Goal: Task Accomplishment & Management: Manage account settings

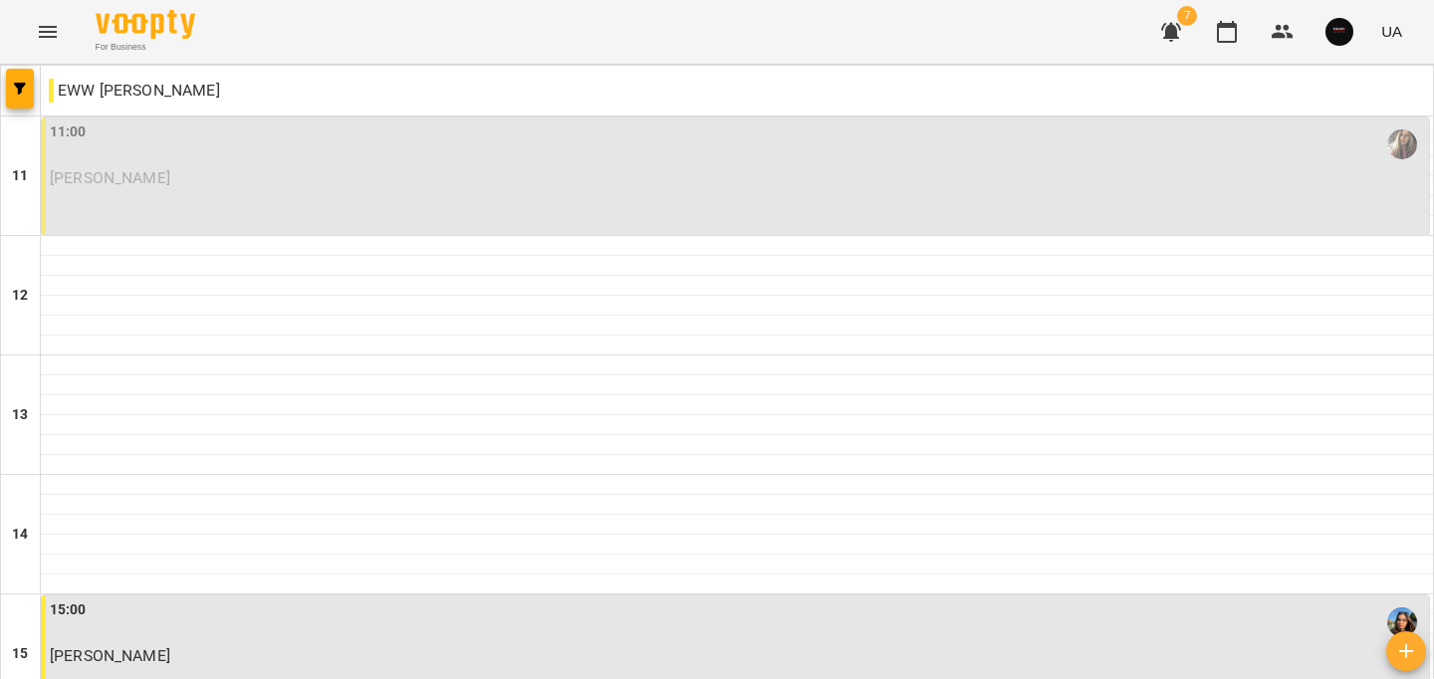
scroll to position [447, 0]
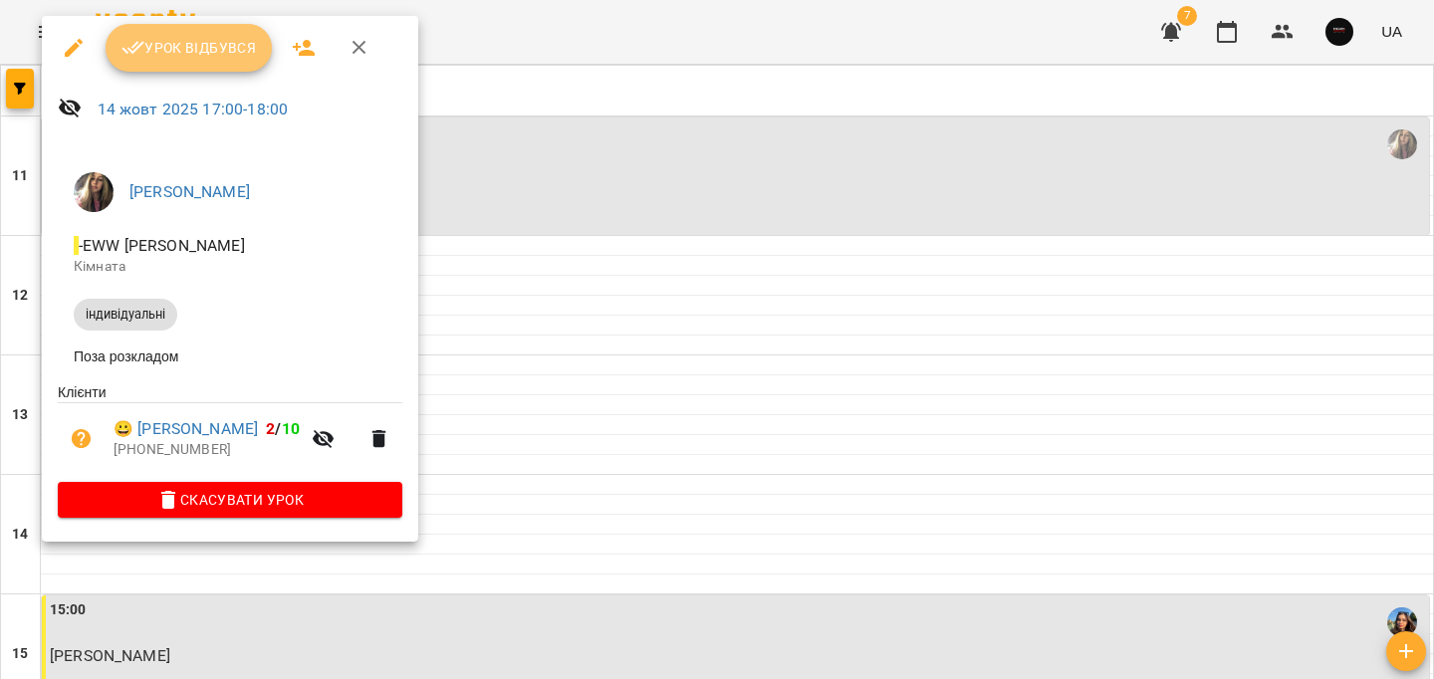
click at [197, 64] on button "Урок відбувся" at bounding box center [189, 48] width 167 height 48
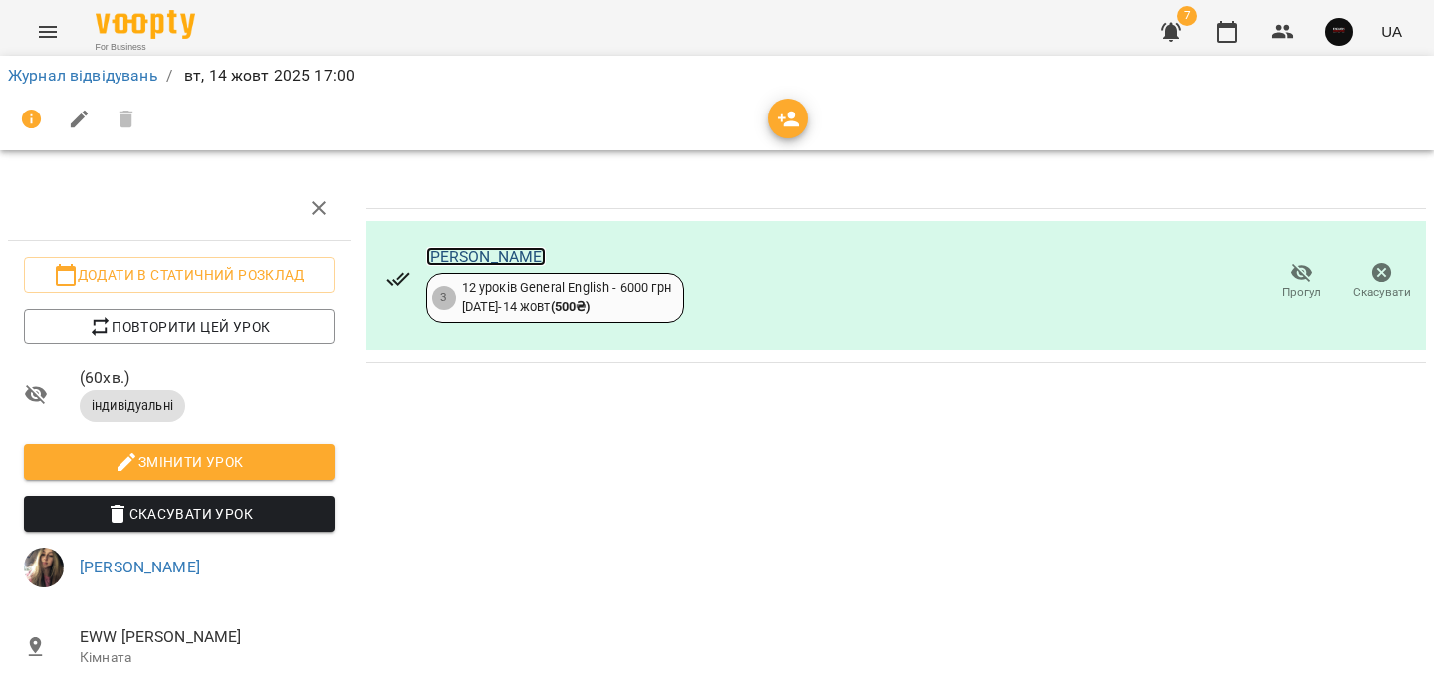
click at [461, 258] on link "Шміло Яна" at bounding box center [486, 256] width 120 height 19
click at [148, 69] on link "Журнал відвідувань" at bounding box center [83, 75] width 150 height 19
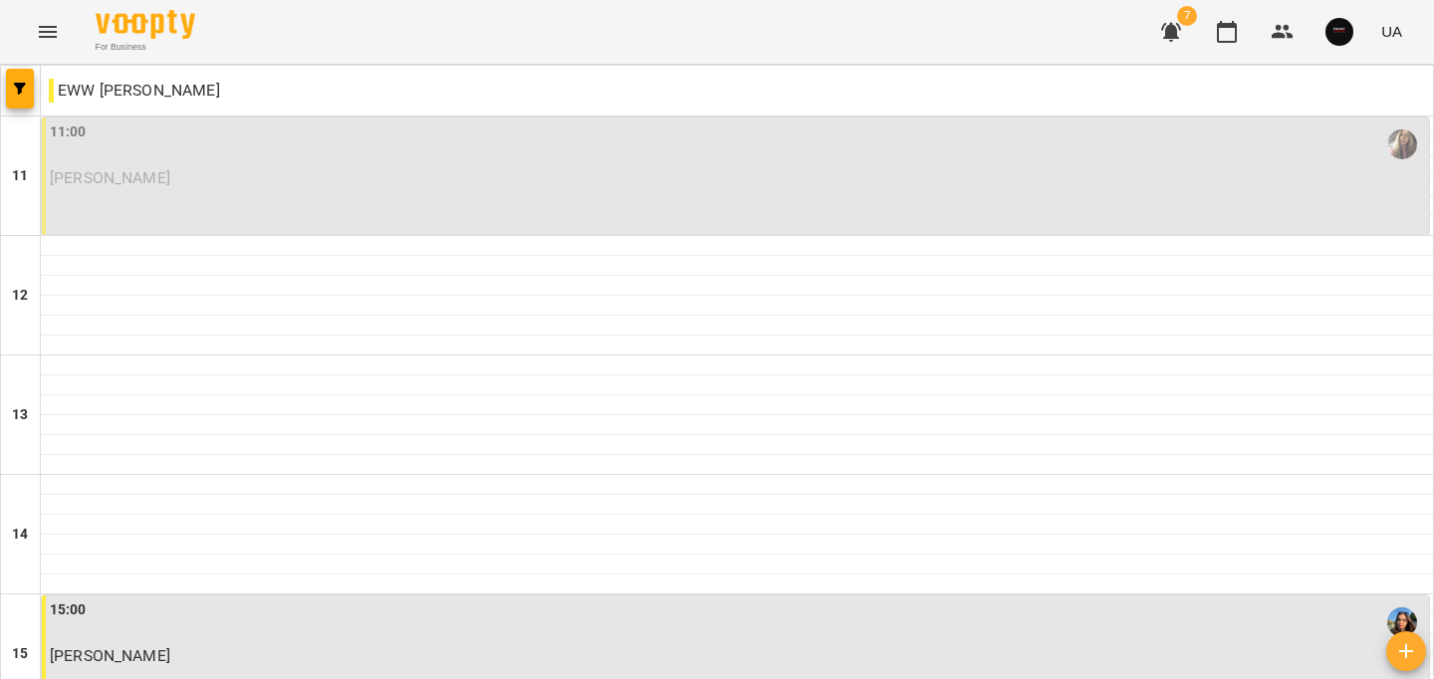
click at [260, 178] on p "Смиюха Людмила" at bounding box center [737, 177] width 1375 height 17
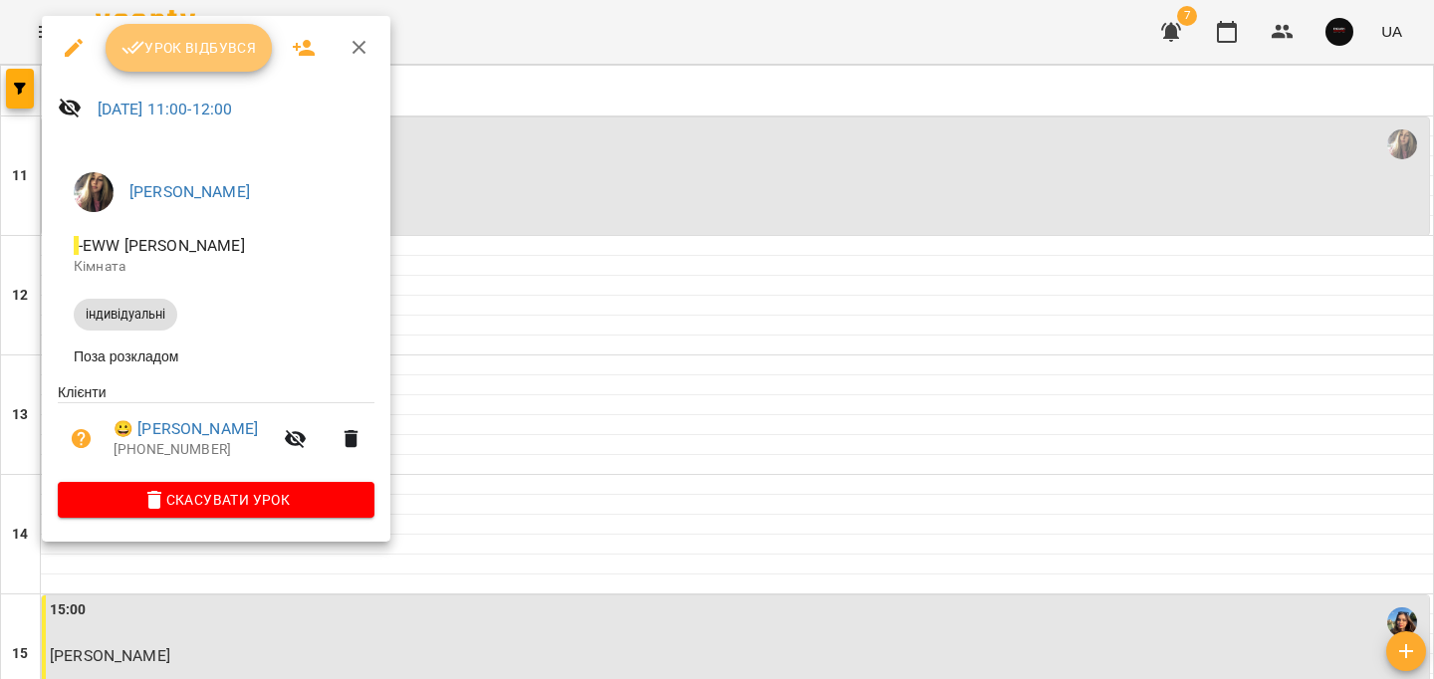
click at [191, 35] on button "Урок відбувся" at bounding box center [189, 48] width 167 height 48
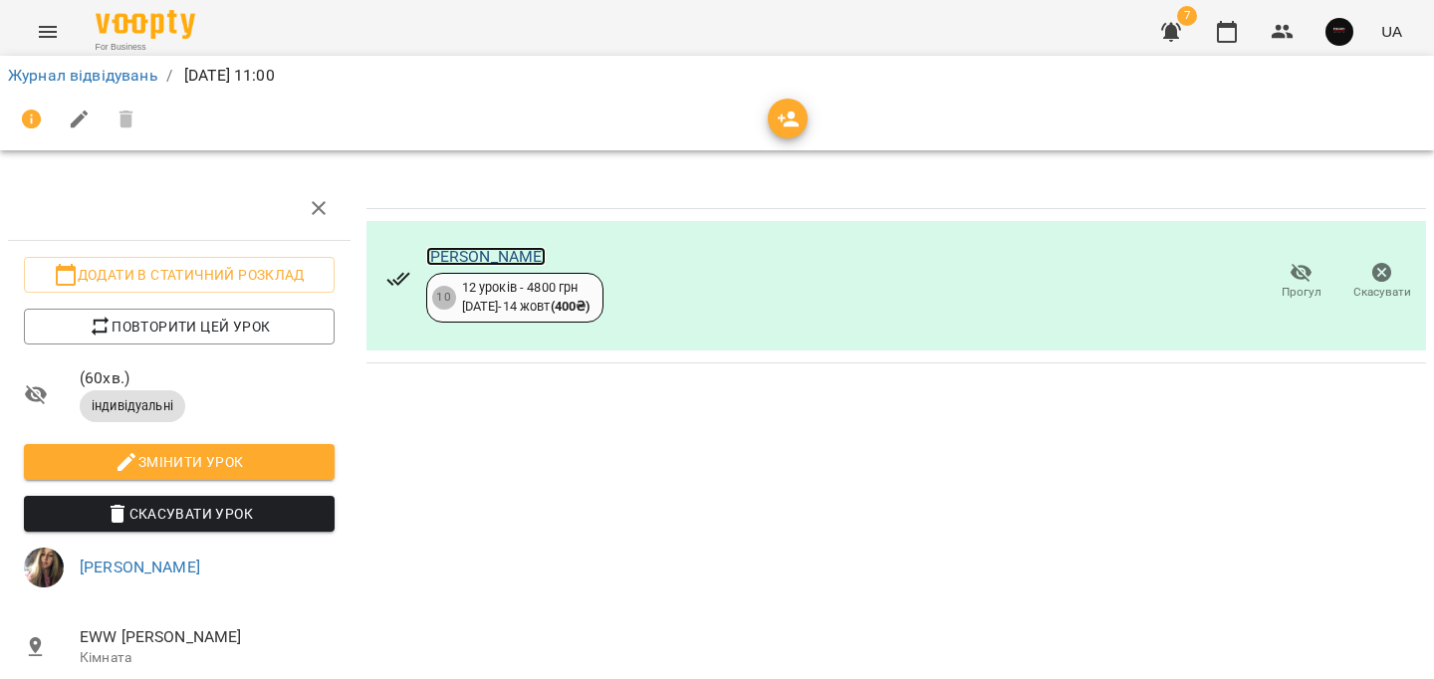
click at [511, 254] on link "Смиюха Людмила" at bounding box center [486, 256] width 120 height 19
click at [124, 69] on link "Журнал відвідувань" at bounding box center [83, 75] width 150 height 19
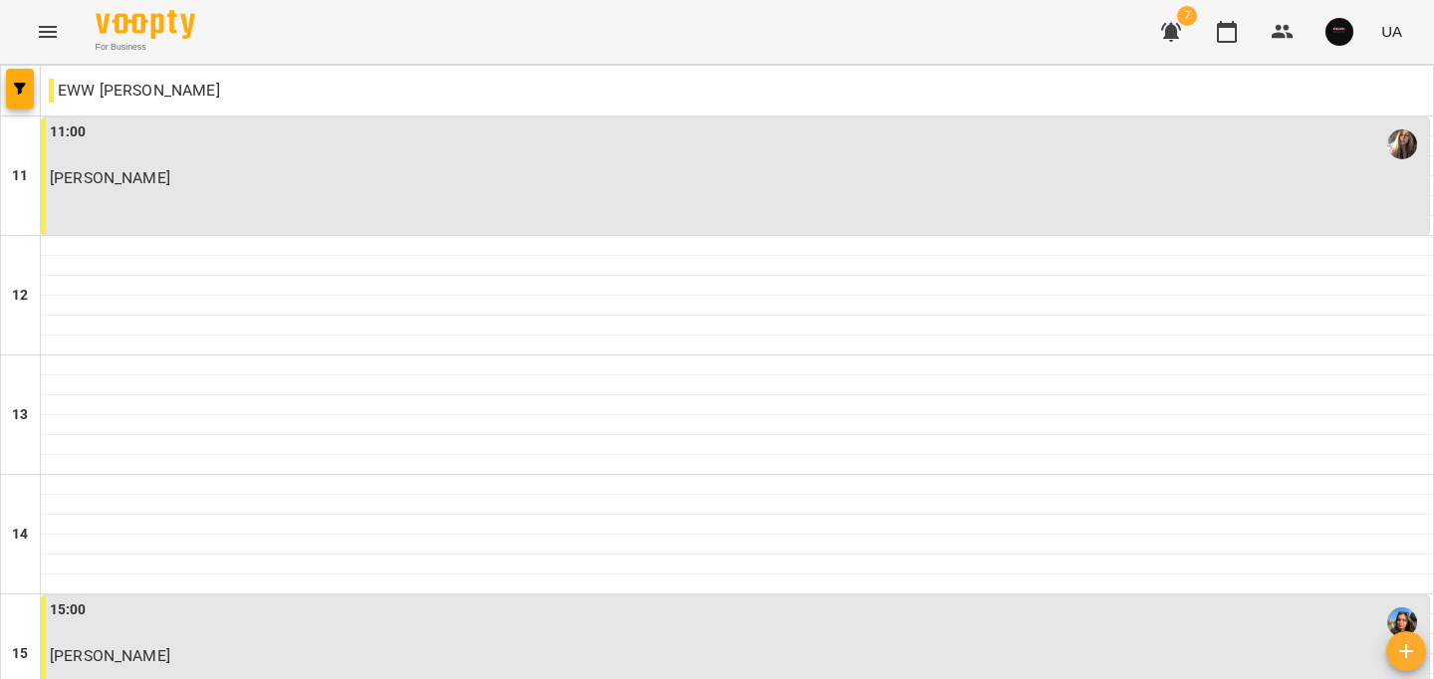
scroll to position [692, 0]
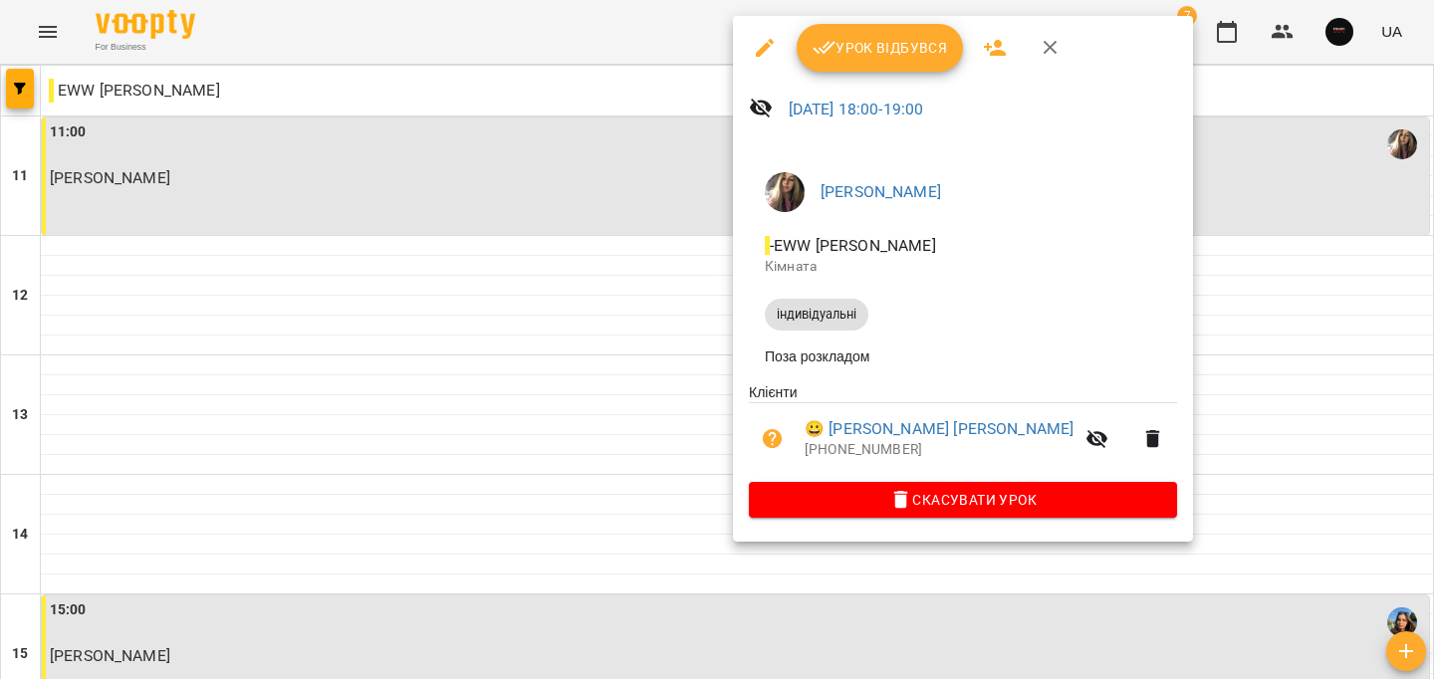
click at [902, 72] on div "Урок відбувся" at bounding box center [963, 48] width 460 height 64
click at [900, 58] on span "Урок відбувся" at bounding box center [879, 48] width 135 height 24
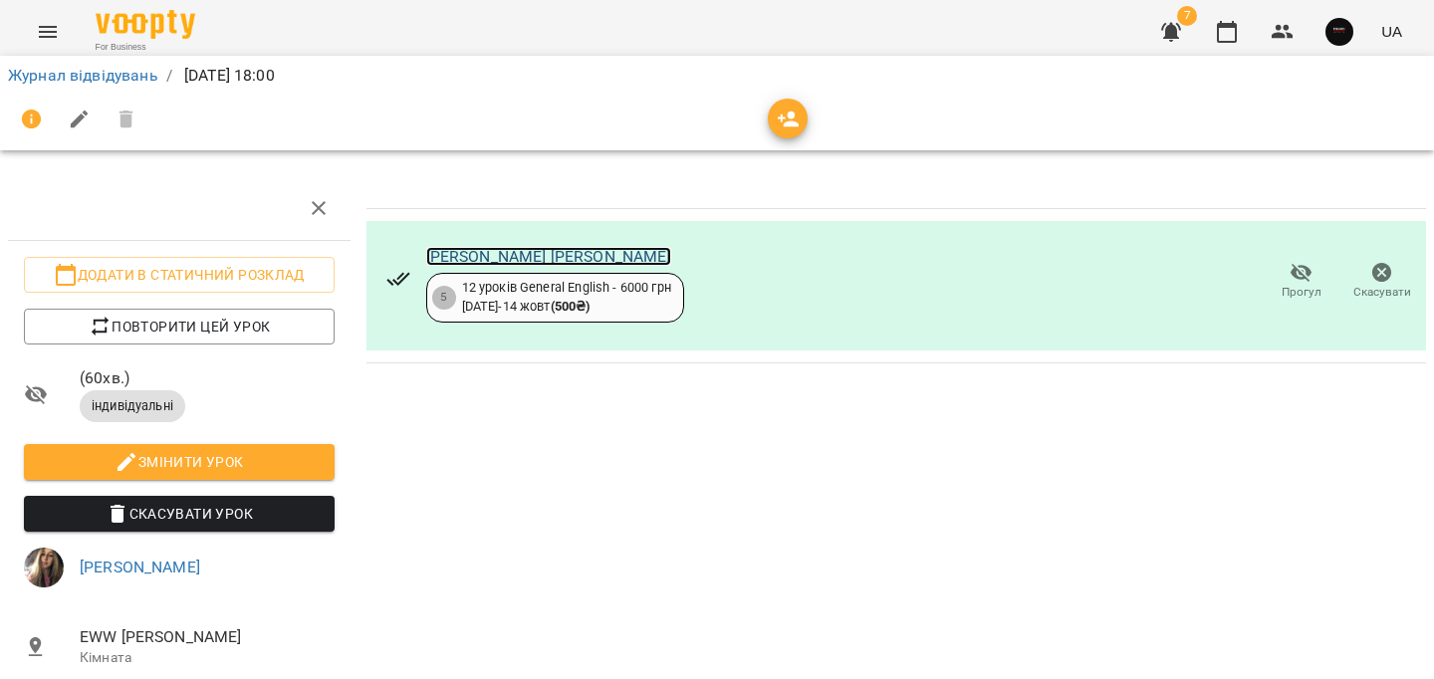
click at [522, 253] on link "Людмила Федосєєвас Олександра" at bounding box center [548, 256] width 245 height 19
click at [155, 71] on link "Журнал відвідувань" at bounding box center [83, 75] width 150 height 19
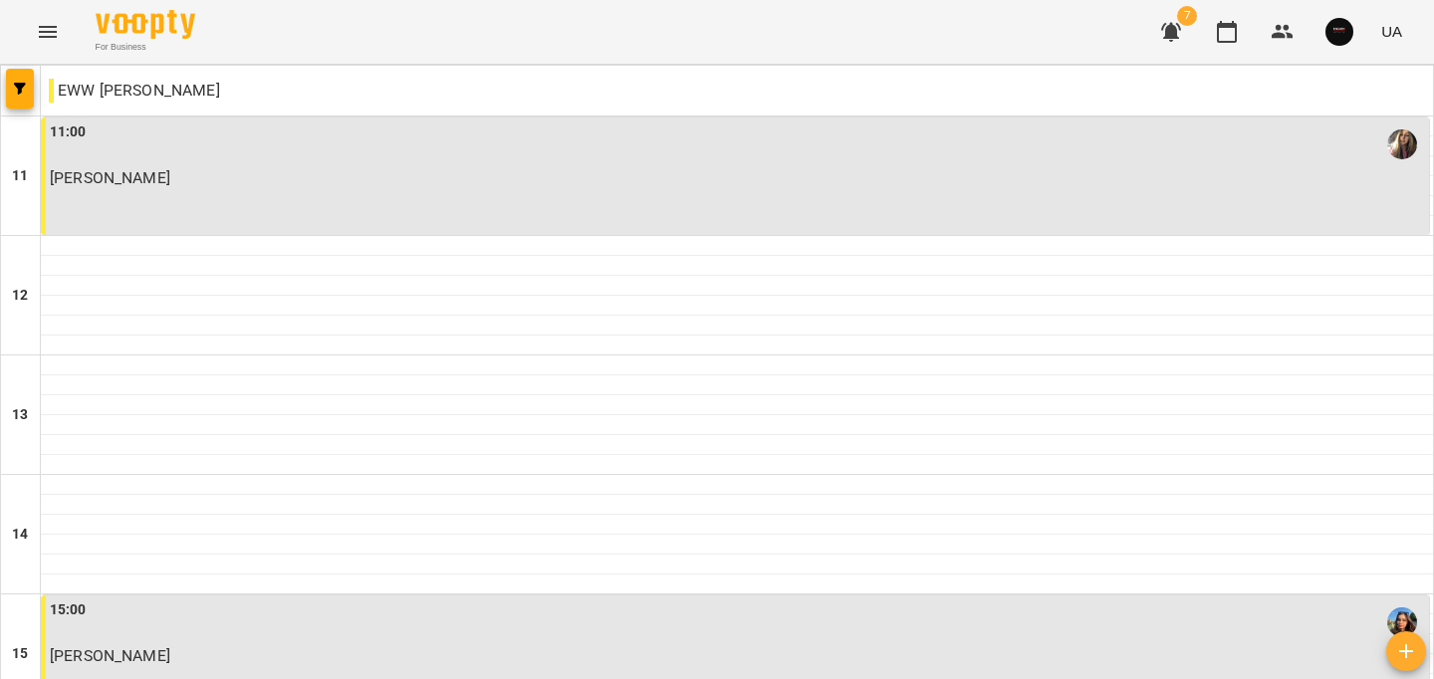
scroll to position [912, 0]
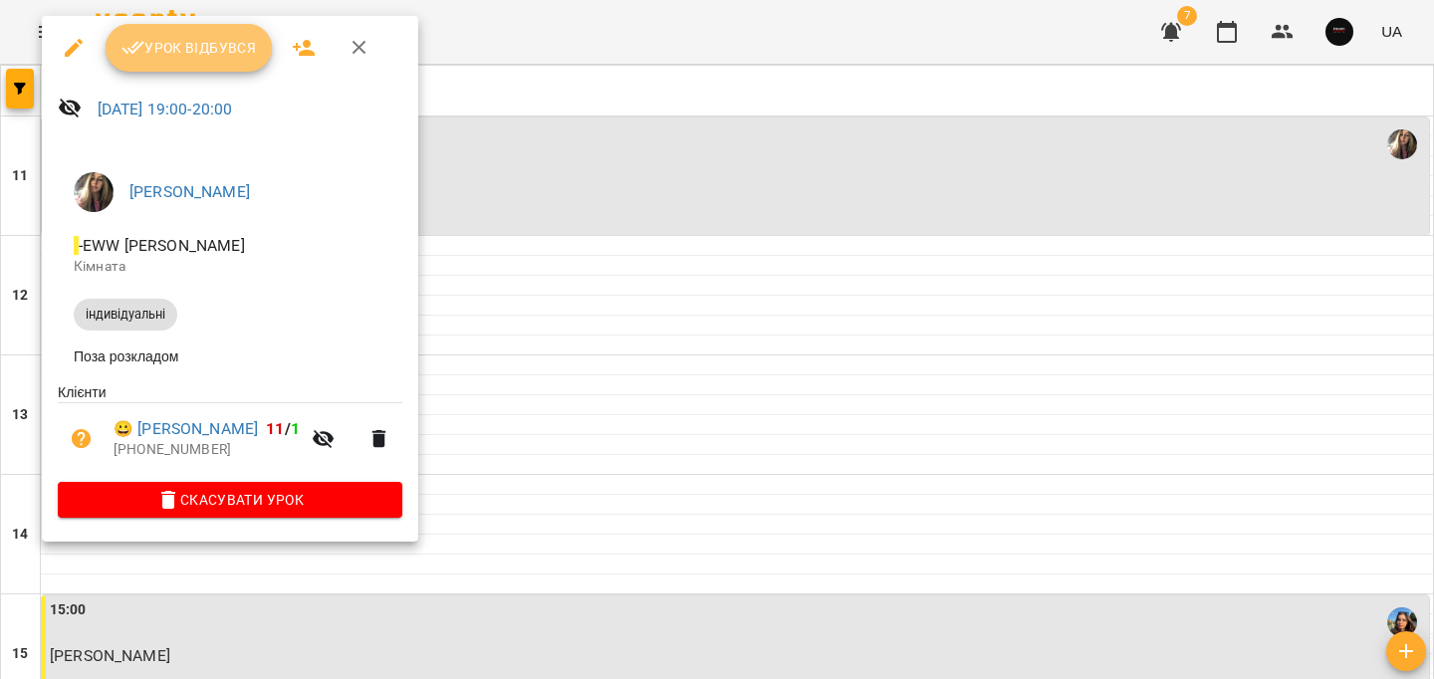
click at [226, 54] on span "Урок відбувся" at bounding box center [188, 48] width 135 height 24
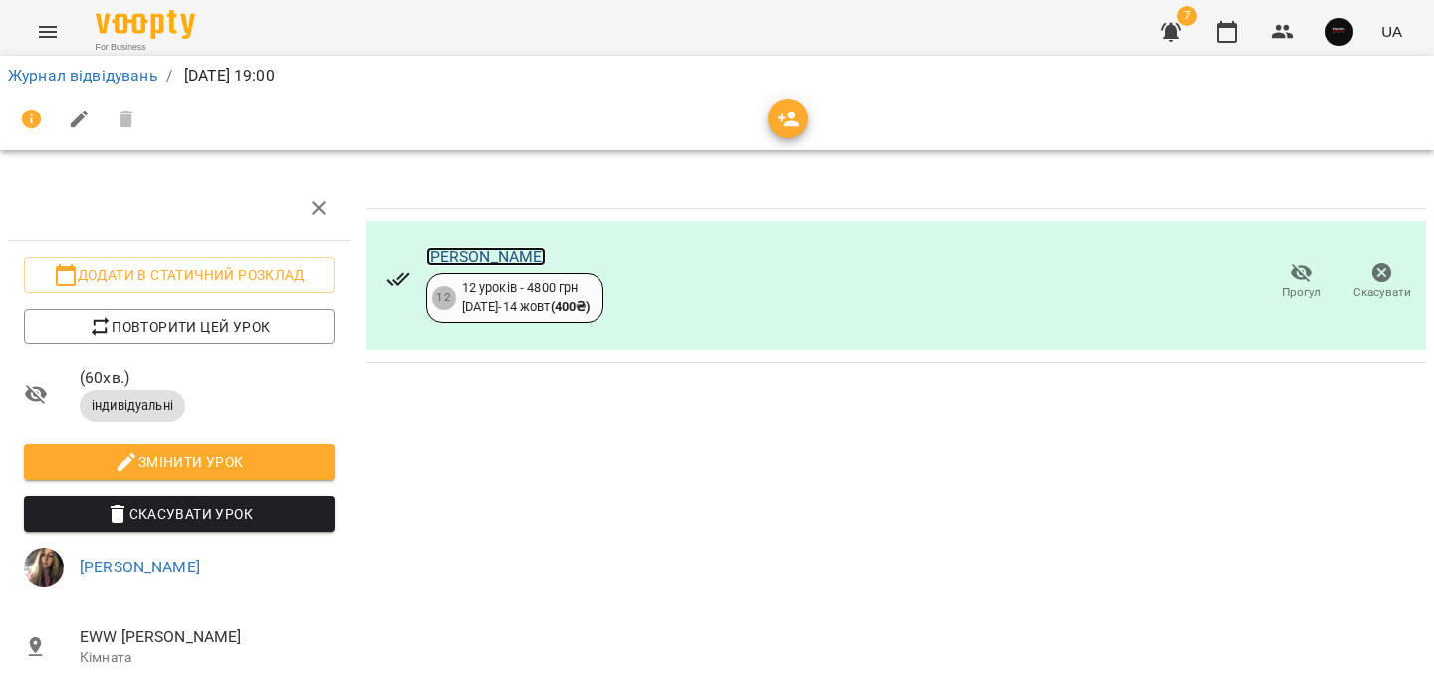
click at [534, 255] on link "[PERSON_NAME]" at bounding box center [486, 256] width 120 height 19
click at [111, 75] on link "Журнал відвідувань" at bounding box center [83, 75] width 150 height 19
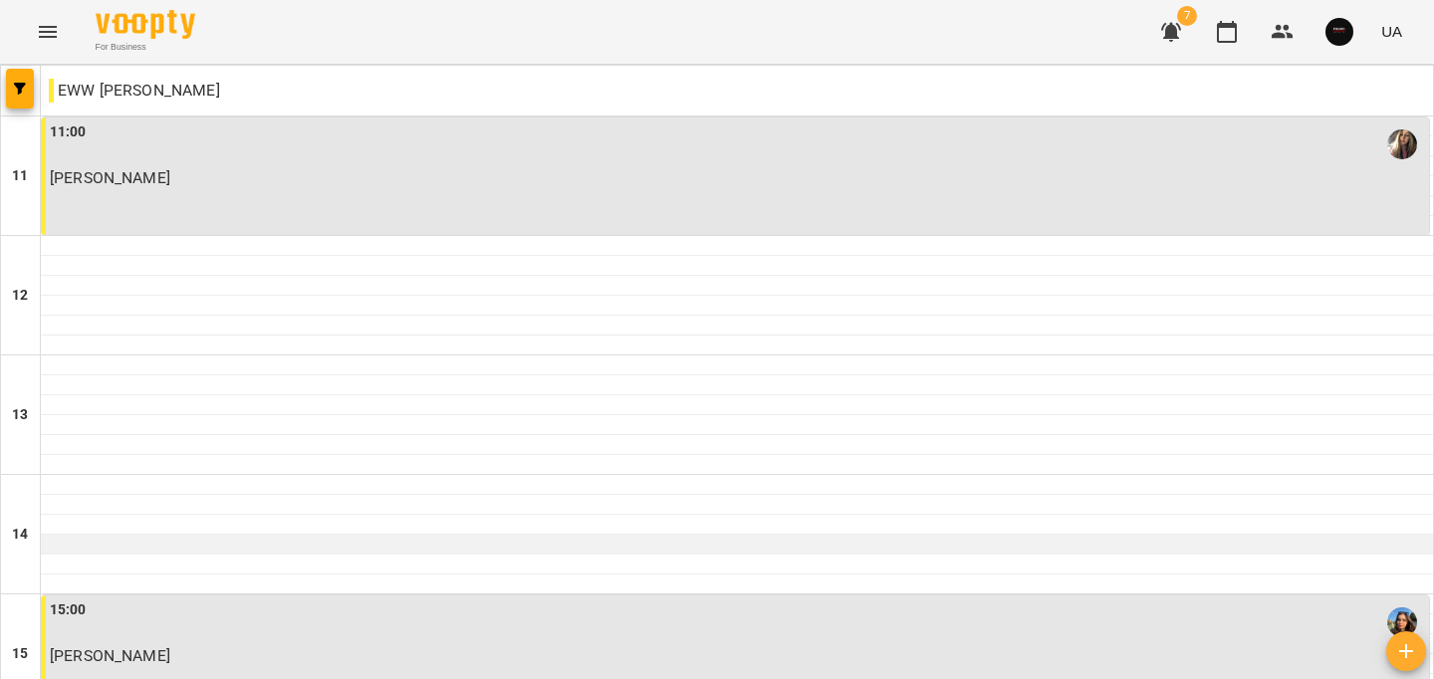
scroll to position [1004, 0]
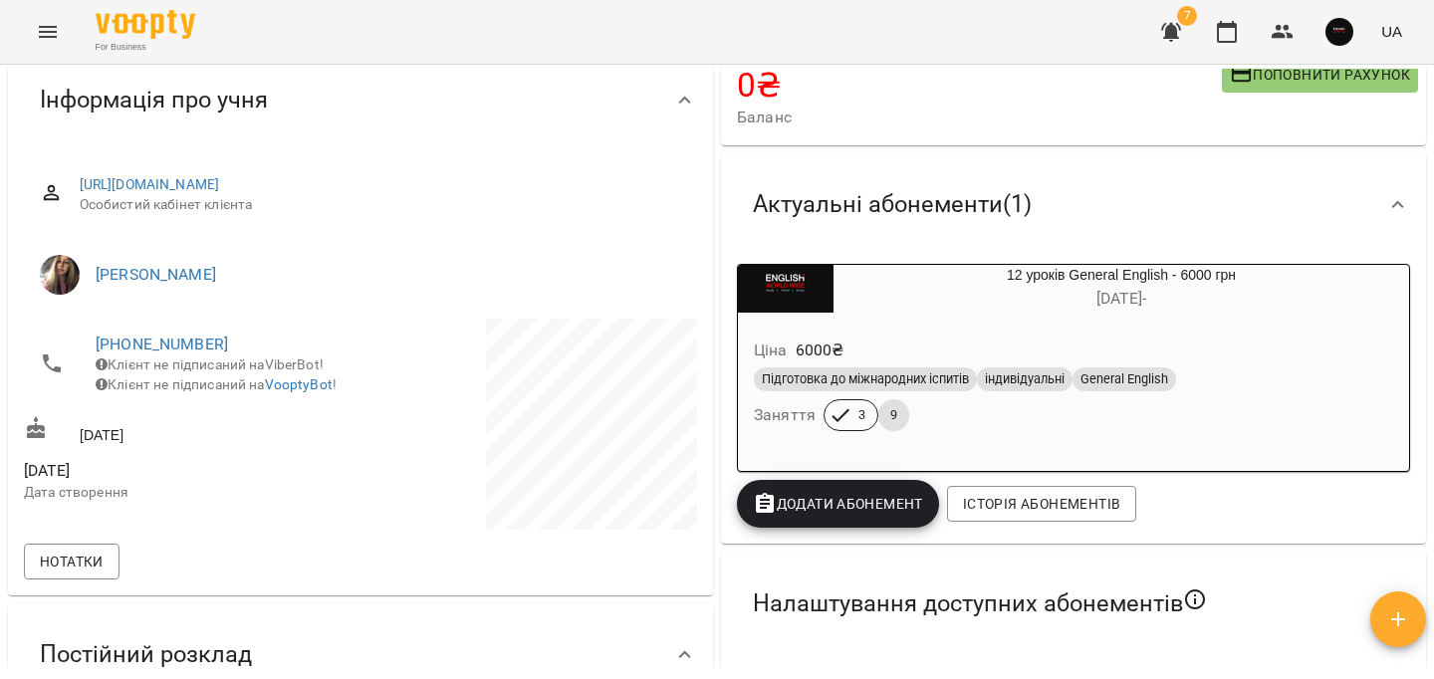
scroll to position [178, 0]
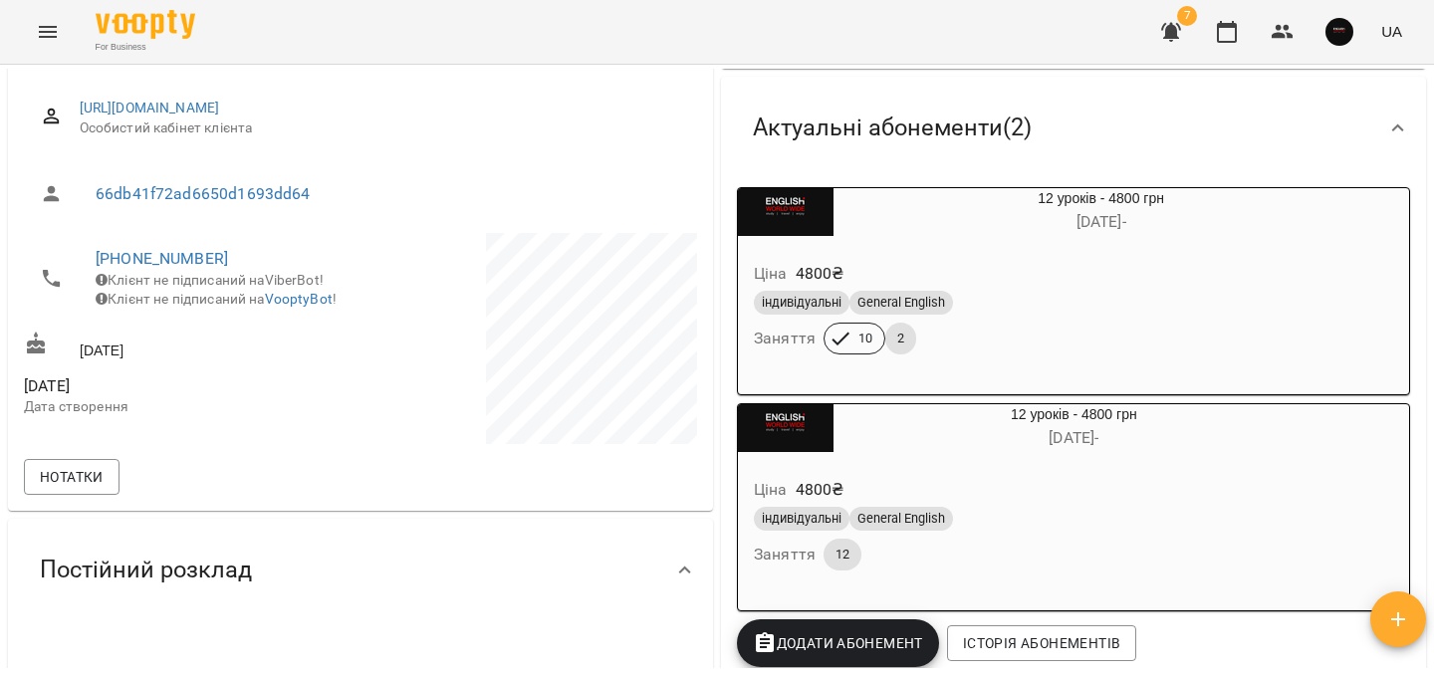
scroll to position [225, 0]
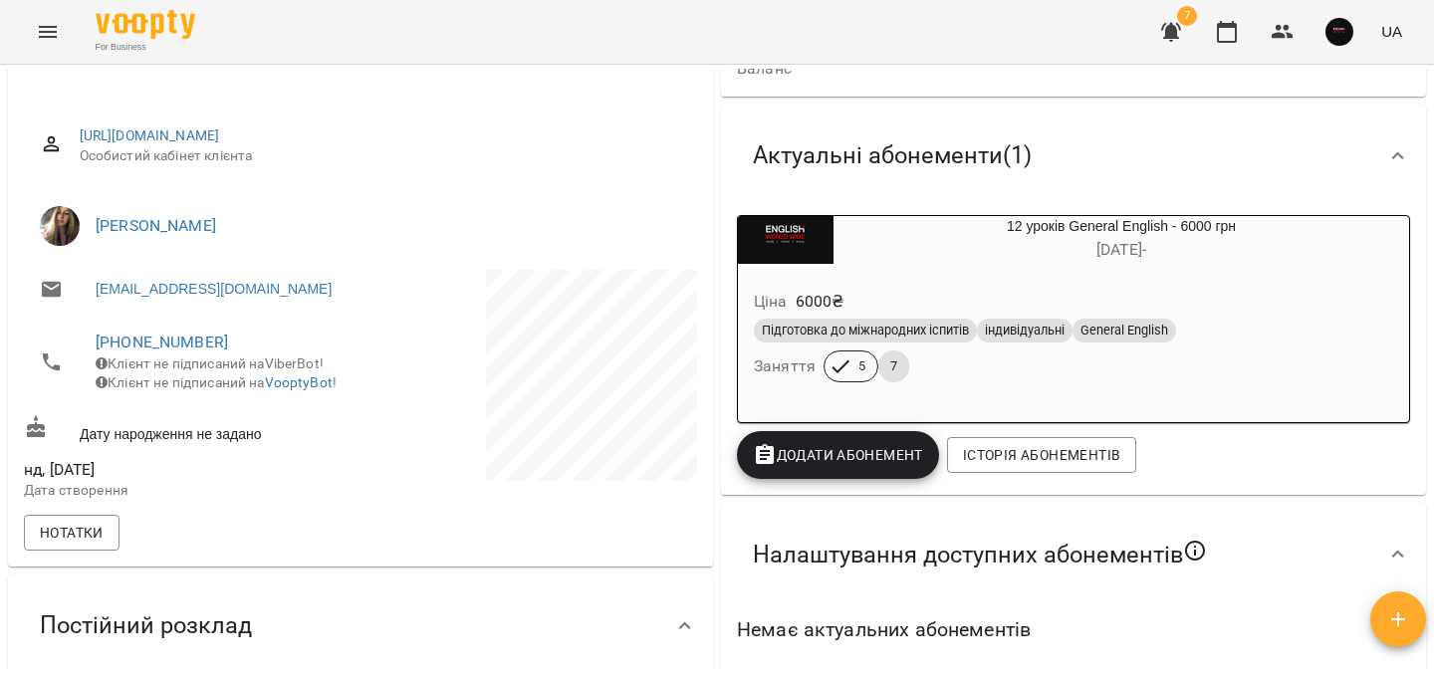
scroll to position [192, 0]
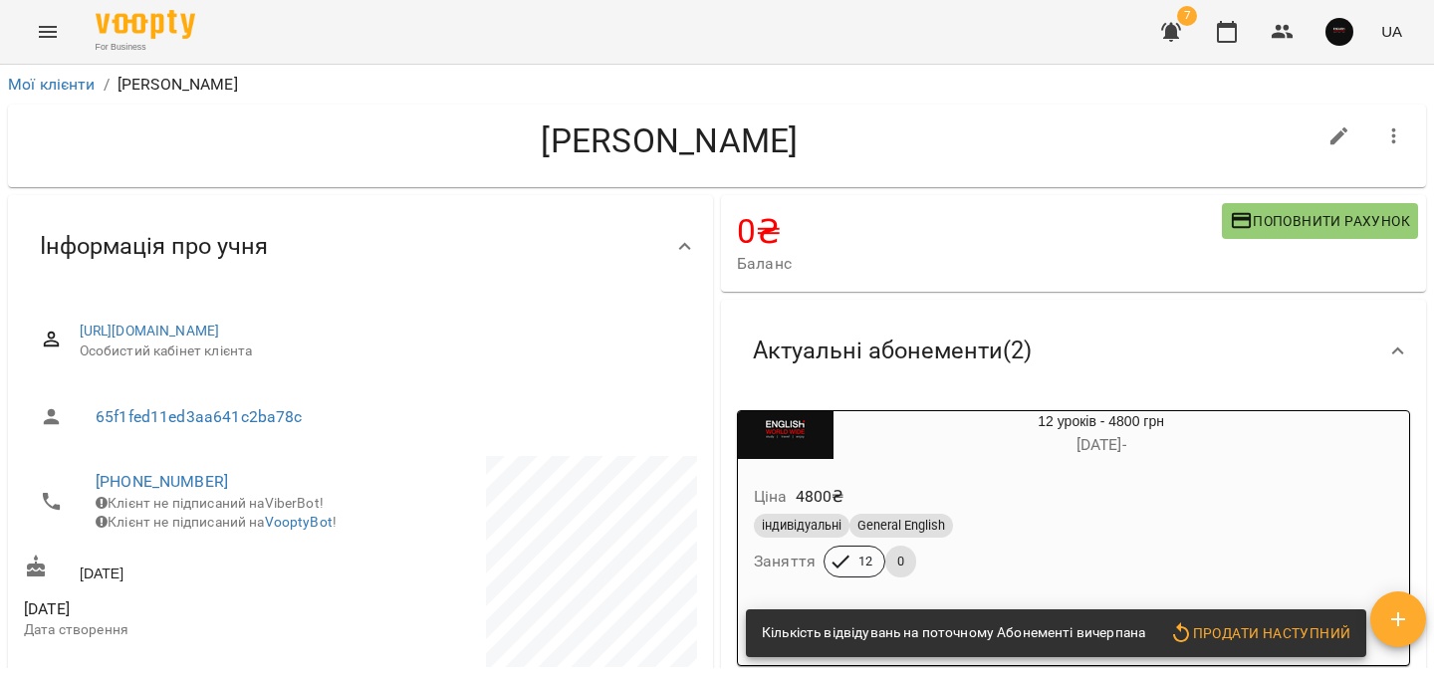
scroll to position [227, 0]
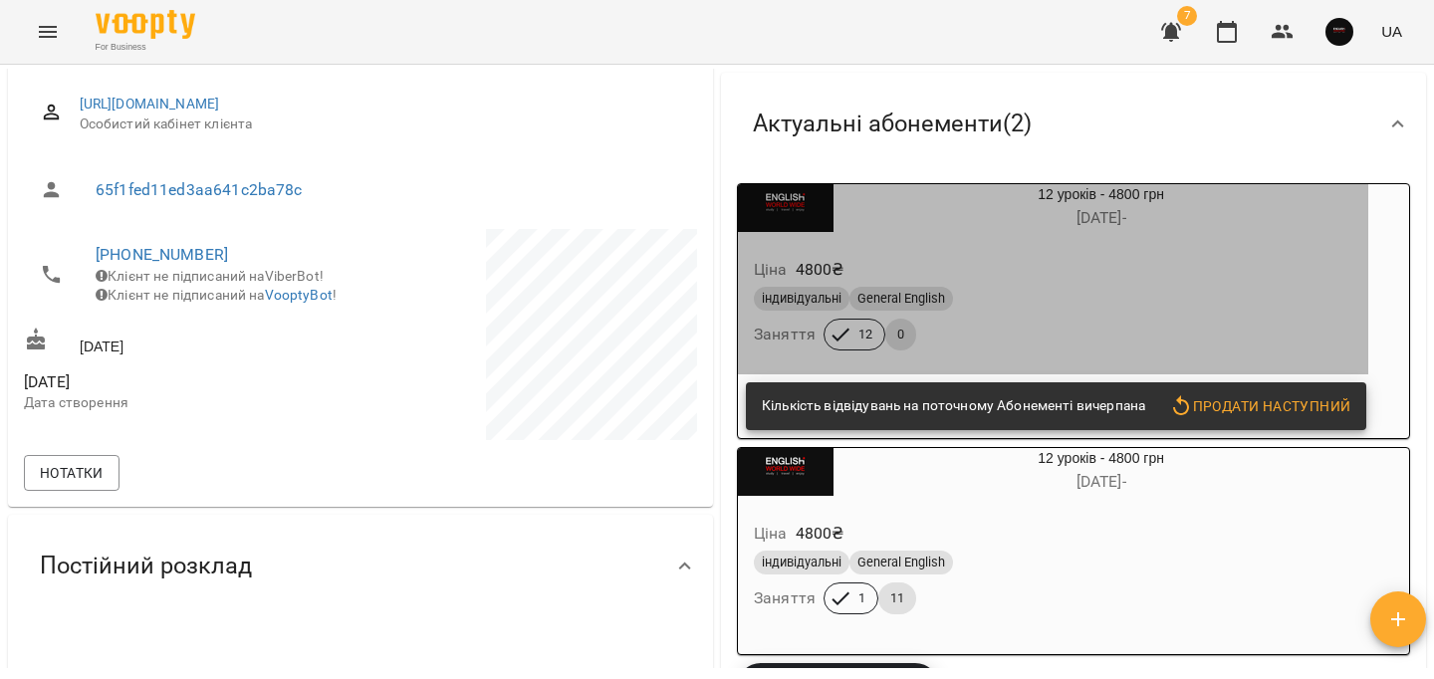
click at [1011, 270] on div "Ціна 4800 ₴" at bounding box center [1053, 270] width 606 height 36
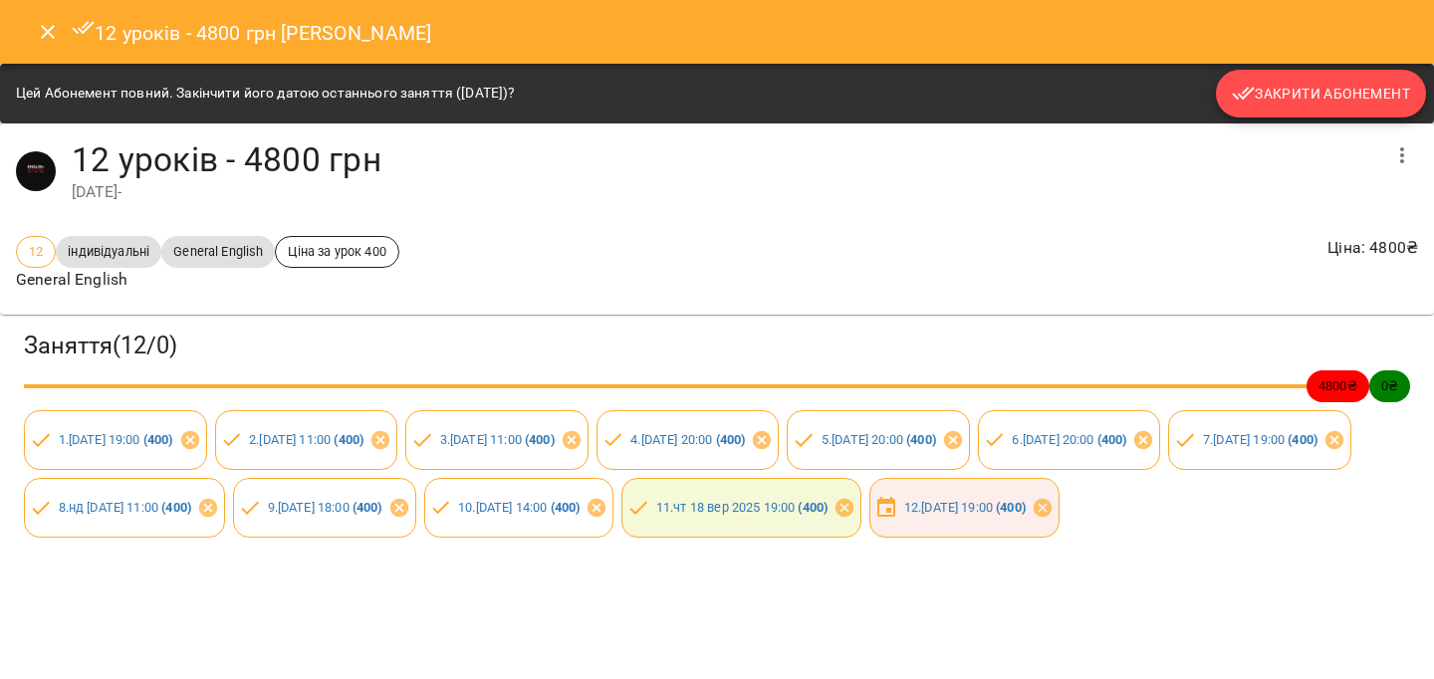
click at [1309, 86] on span "Закрити Абонемент" at bounding box center [1321, 94] width 178 height 24
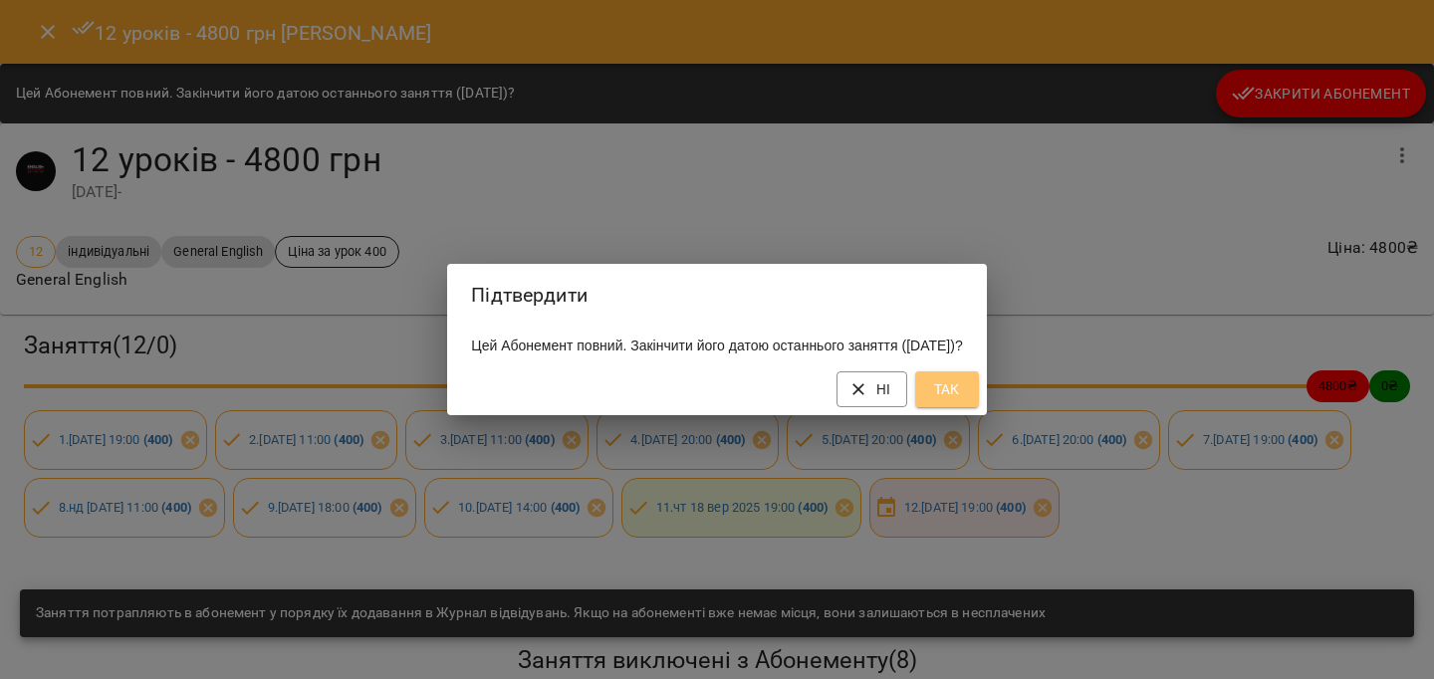
click at [979, 398] on button "Так" at bounding box center [947, 389] width 64 height 36
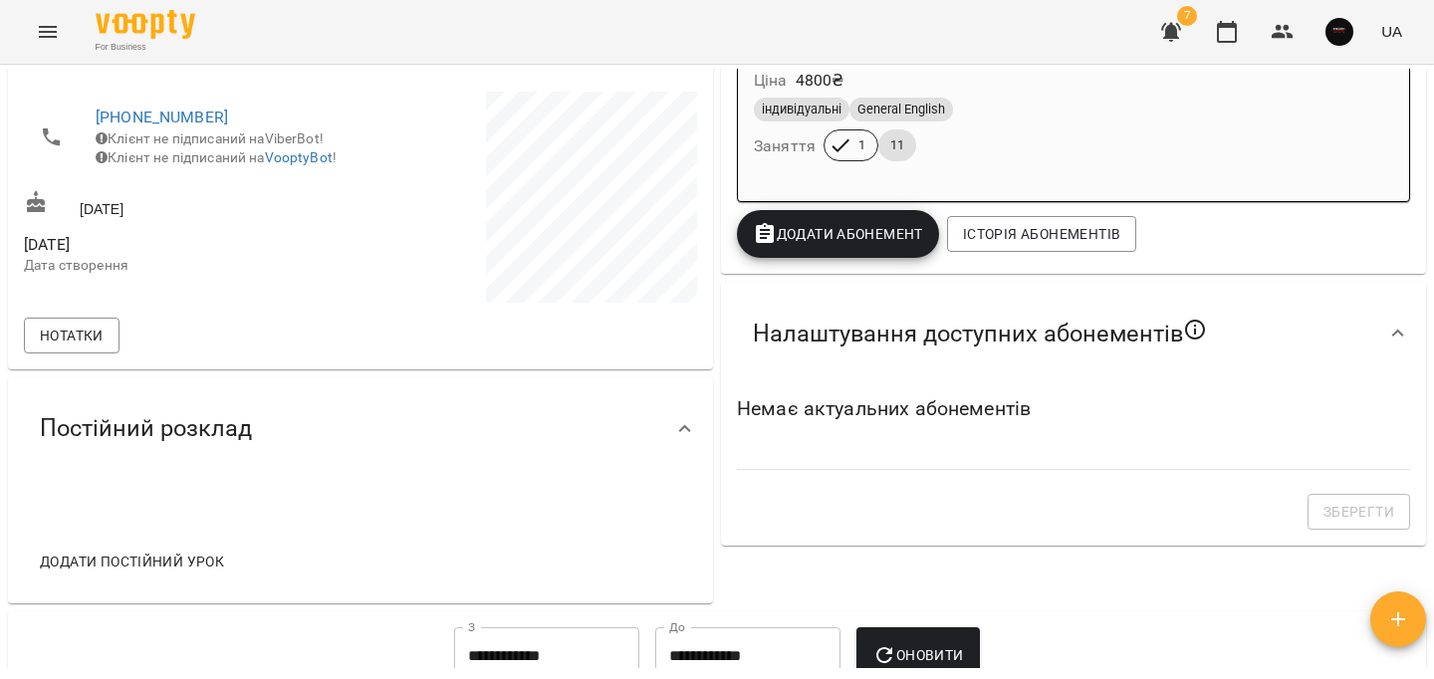
scroll to position [341, 0]
